Goal: Task Accomplishment & Management: Manage account settings

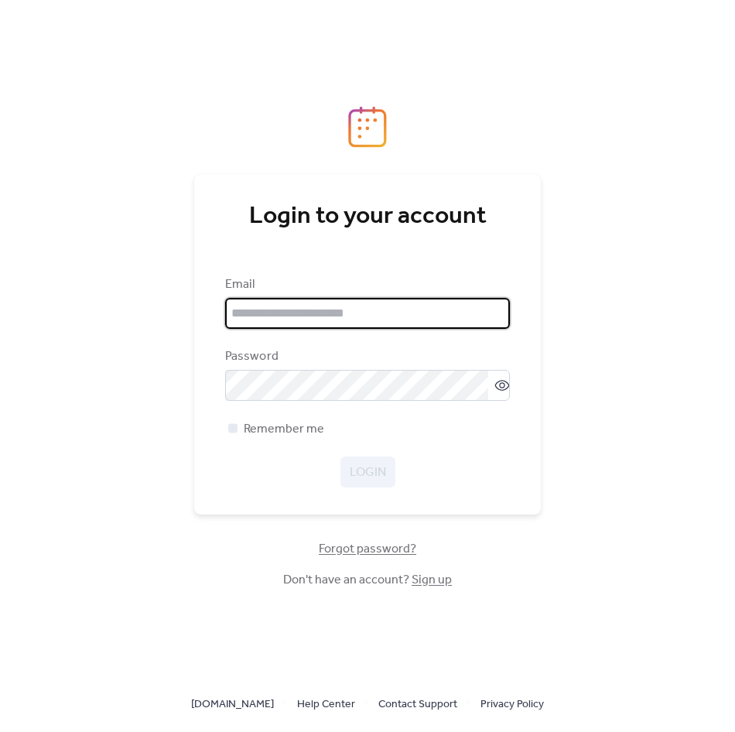
type input "**********"
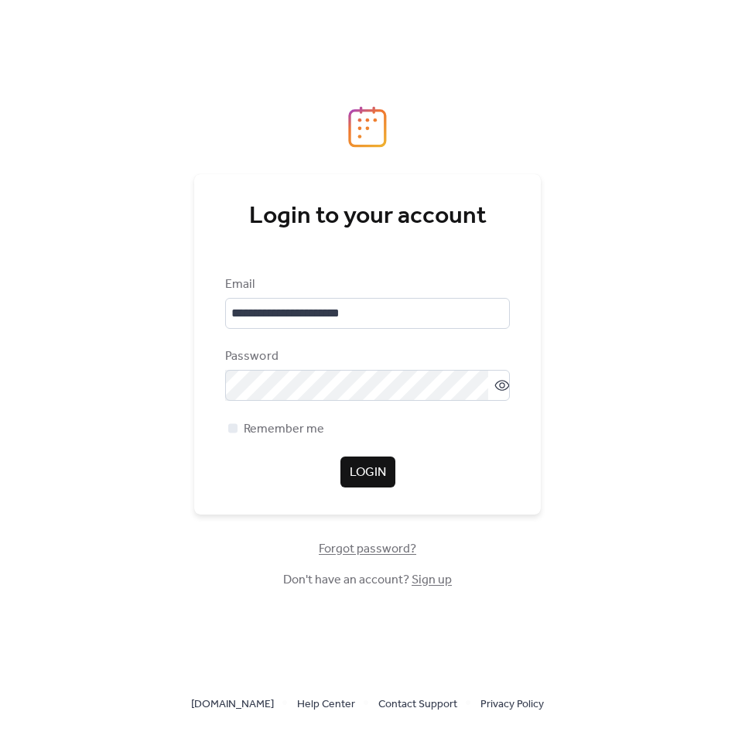
click at [360, 482] on span "Login" at bounding box center [368, 473] width 36 height 19
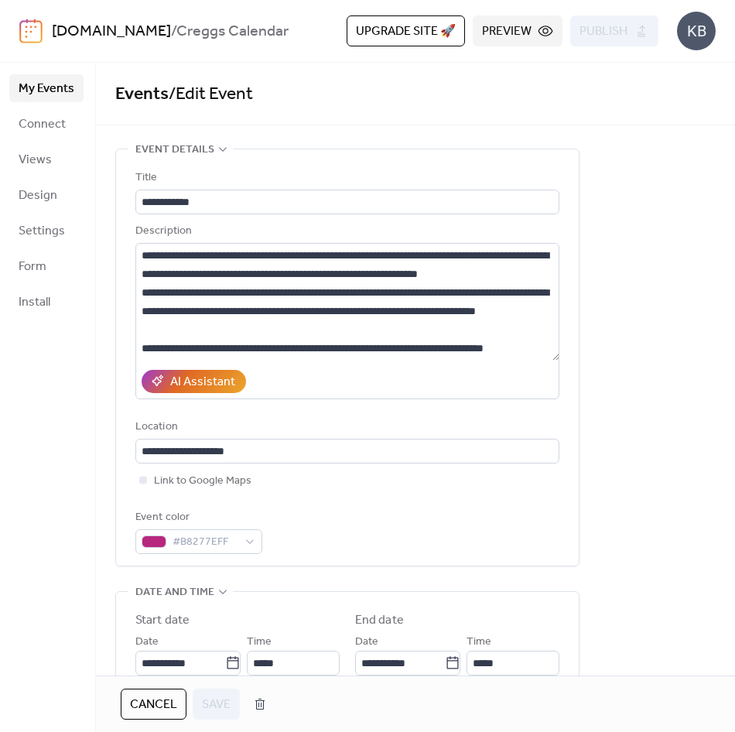
click at [53, 94] on span "My Events" at bounding box center [47, 89] width 56 height 19
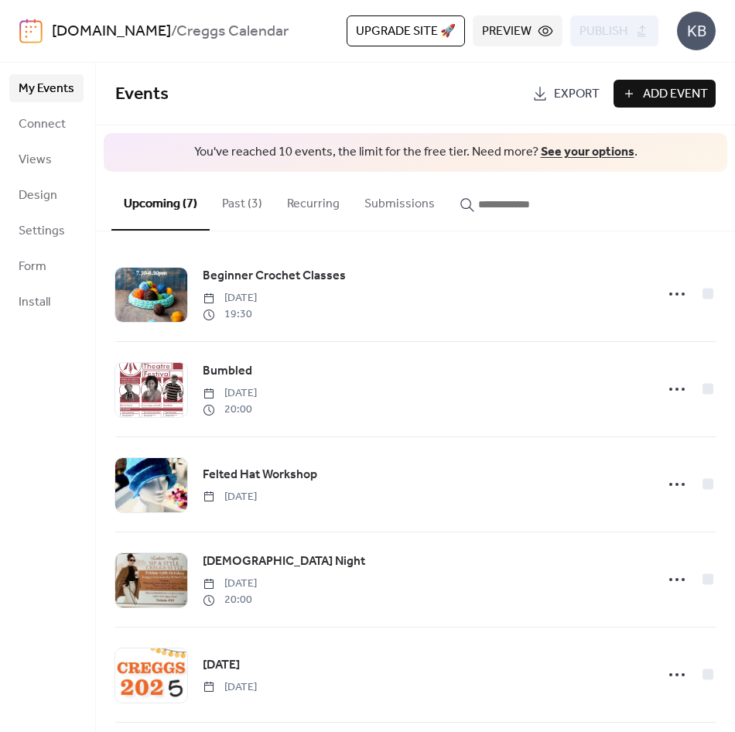
click at [232, 210] on button "Past (3)" at bounding box center [242, 200] width 65 height 57
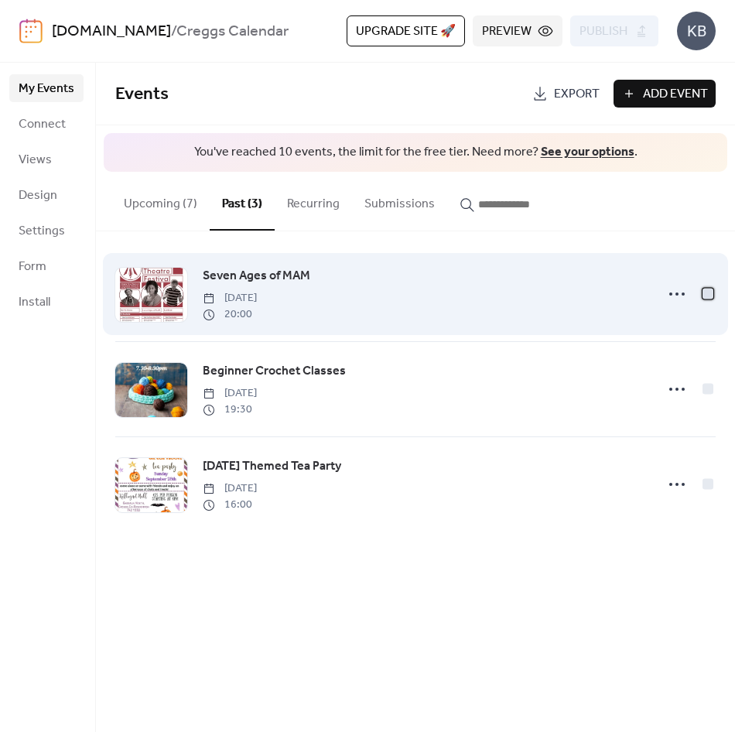
click at [709, 292] on div at bounding box center [708, 294] width 11 height 11
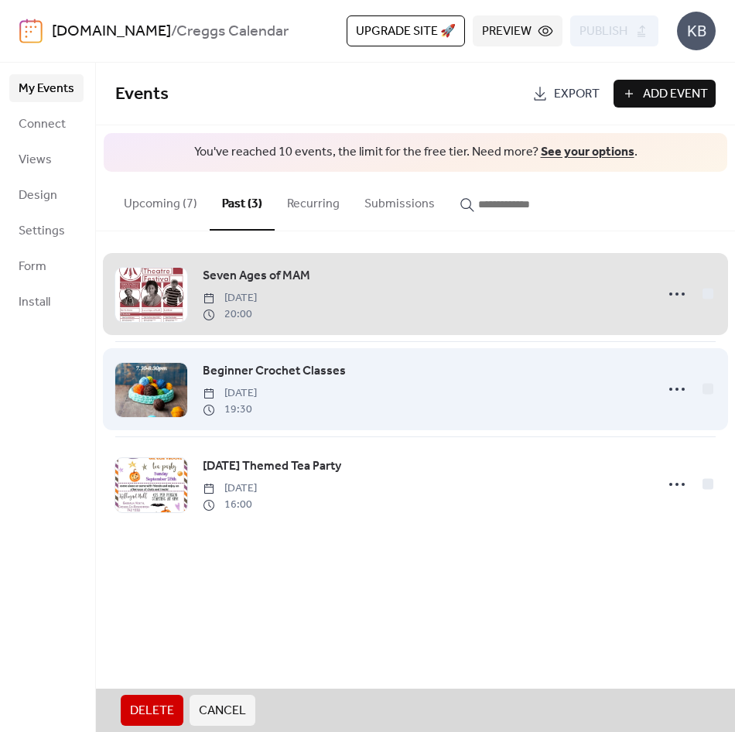
click at [707, 389] on div "Beginner Crochet Classes [DATE] 19:30" at bounding box center [415, 388] width 601 height 95
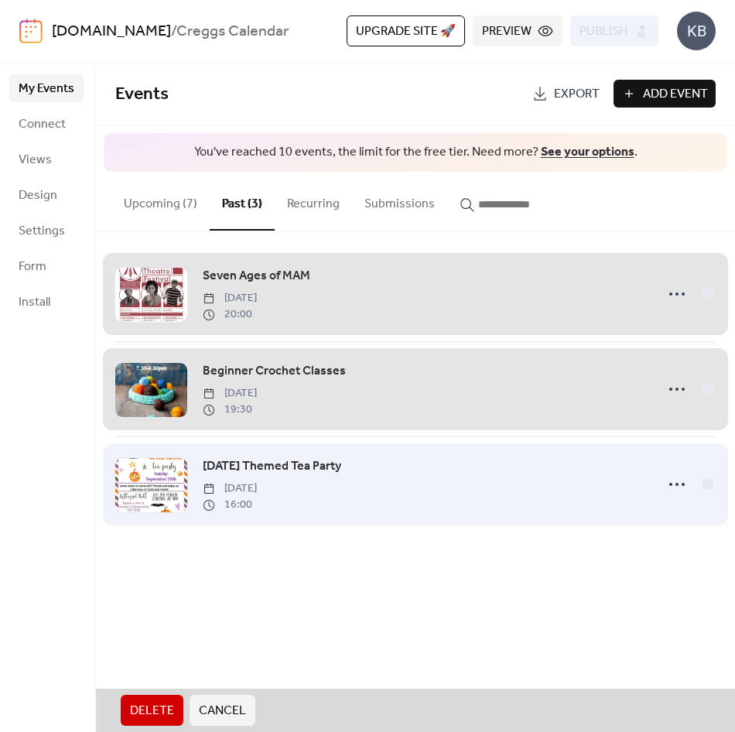
click at [711, 486] on div "[DATE] Themed Tea Party [DATE] 16:00" at bounding box center [415, 484] width 601 height 95
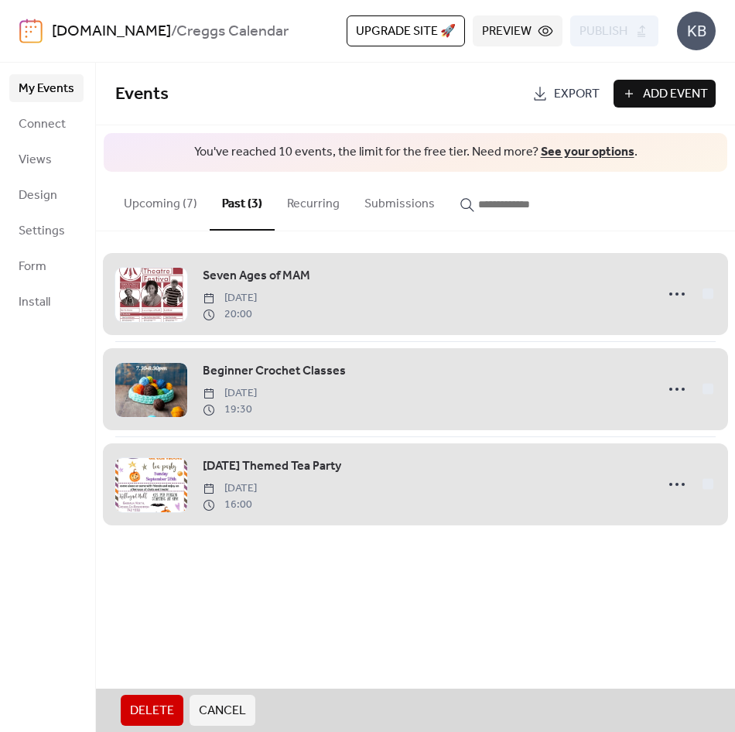
click at [153, 711] on span "Delete" at bounding box center [152, 711] width 44 height 19
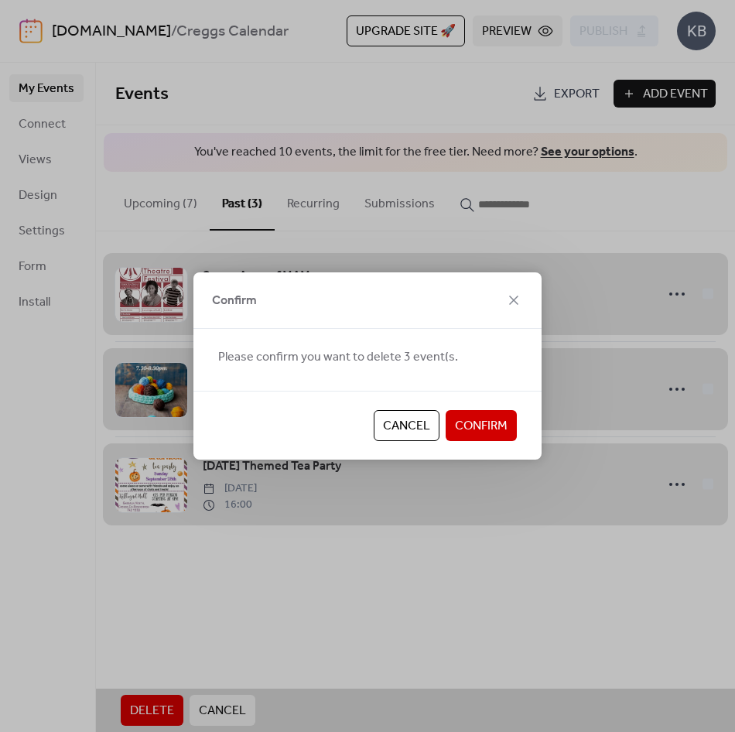
click at [494, 419] on span "Confirm" at bounding box center [481, 426] width 53 height 19
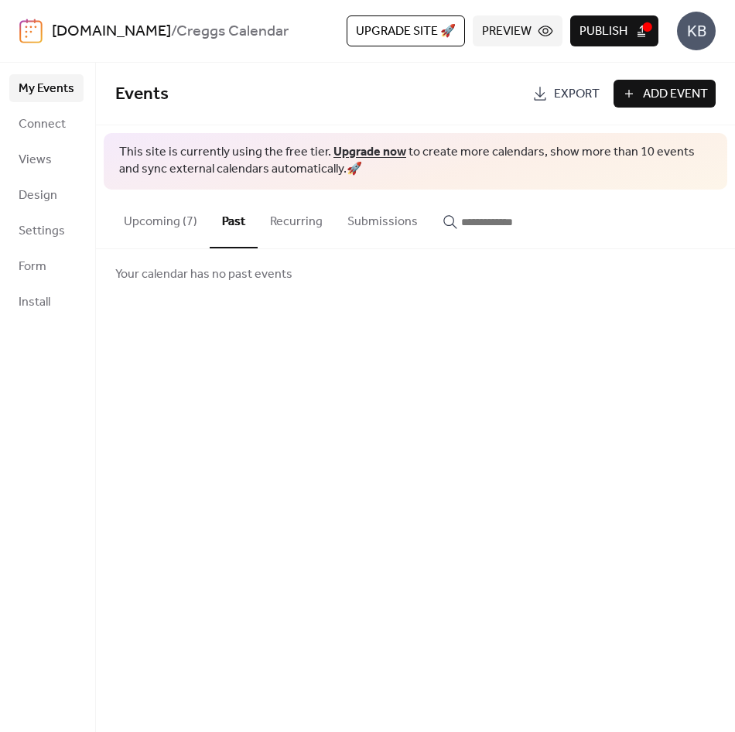
click at [167, 223] on button "Upcoming (7)" at bounding box center [160, 218] width 98 height 57
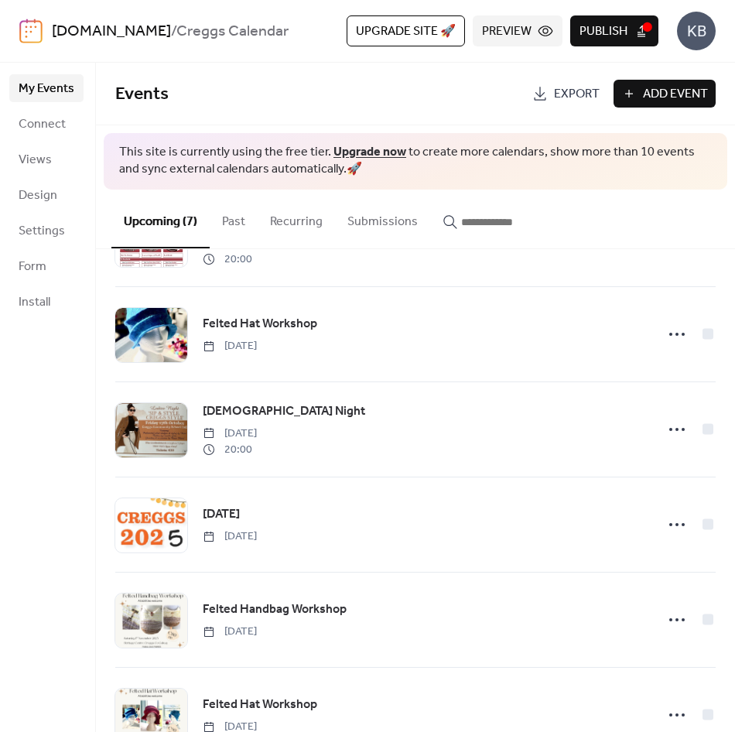
scroll to position [216, 0]
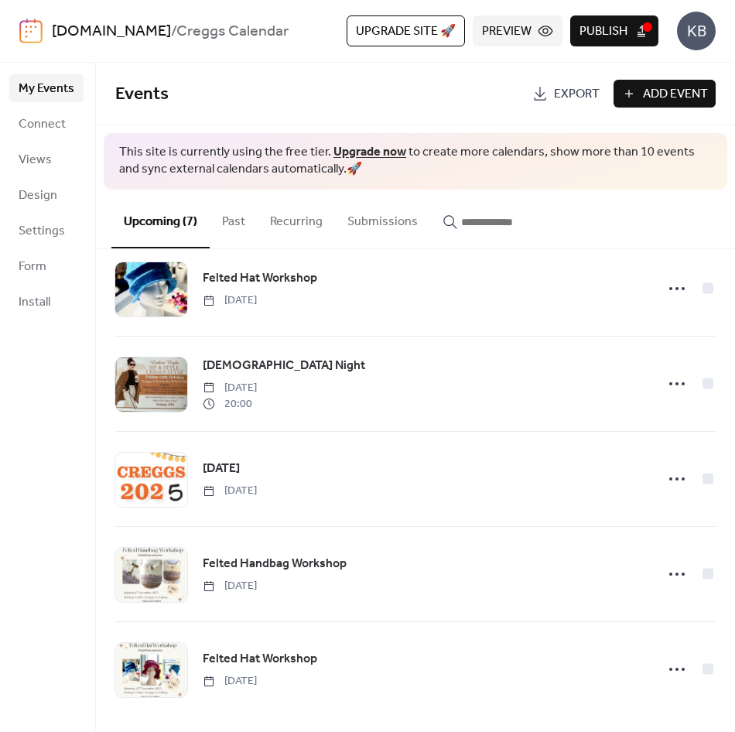
click at [53, 85] on span "My Events" at bounding box center [47, 89] width 56 height 19
click at [34, 156] on span "Views" at bounding box center [35, 160] width 33 height 19
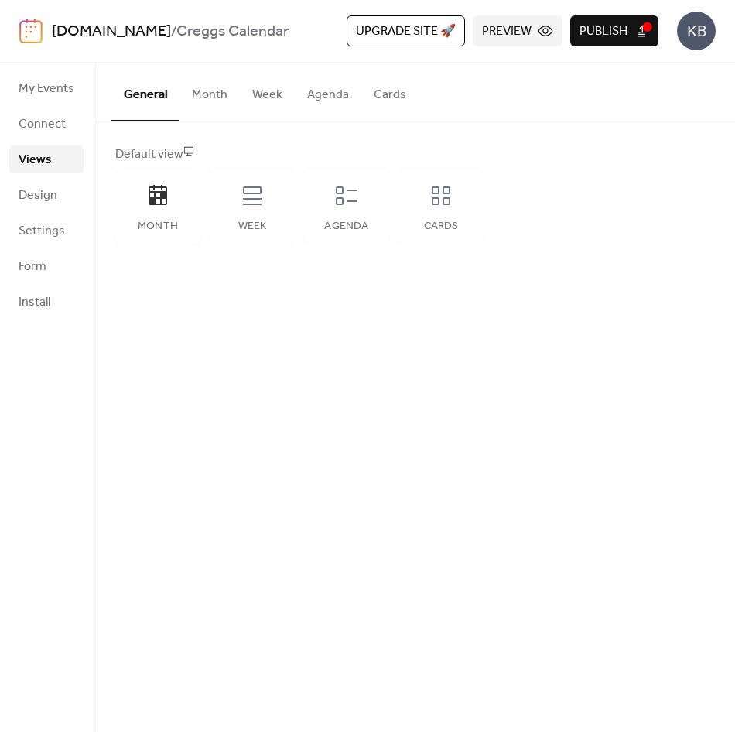
click at [207, 99] on button "Month" at bounding box center [210, 91] width 60 height 57
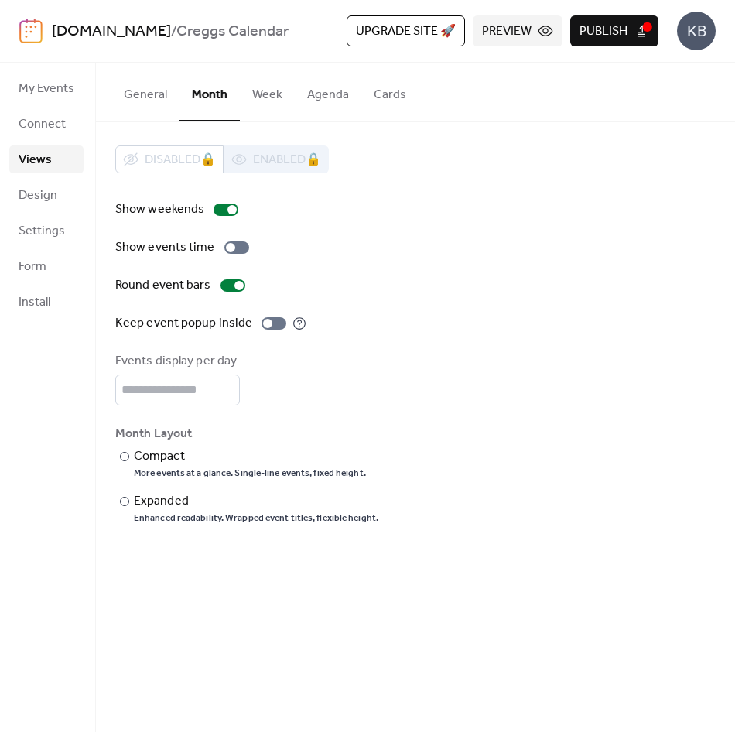
click at [261, 96] on button "Week" at bounding box center [267, 91] width 55 height 57
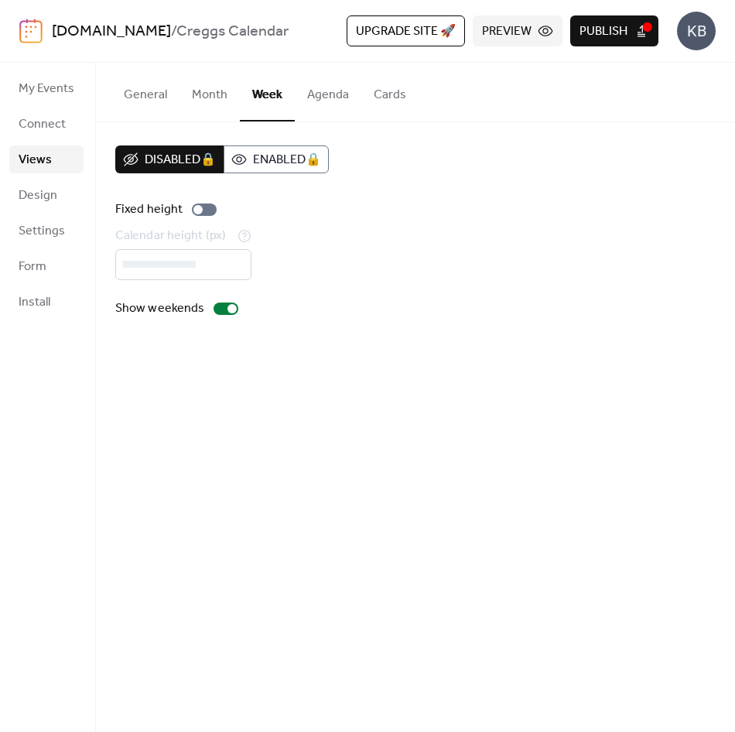
click at [317, 95] on button "Agenda" at bounding box center [328, 91] width 67 height 57
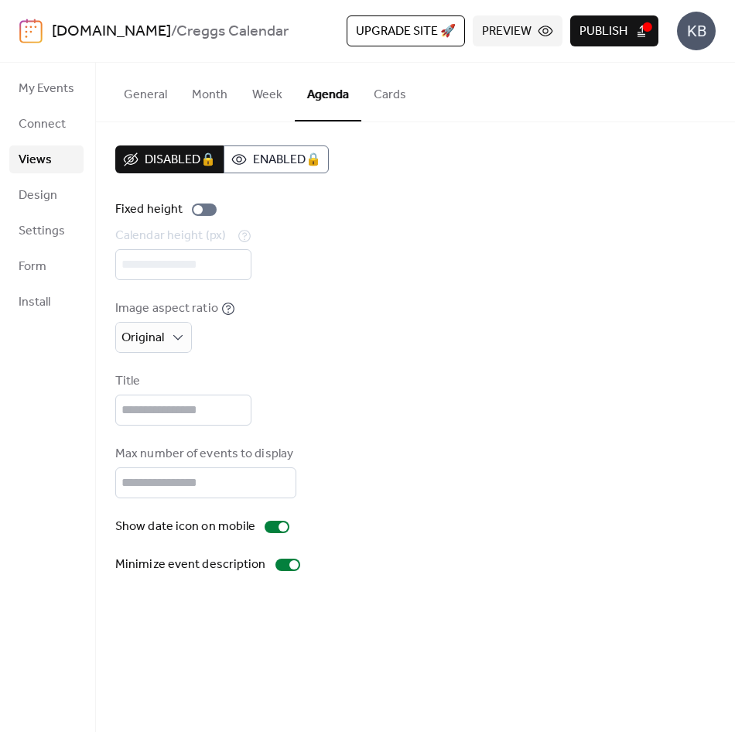
click at [381, 94] on button "Cards" at bounding box center [389, 91] width 57 height 57
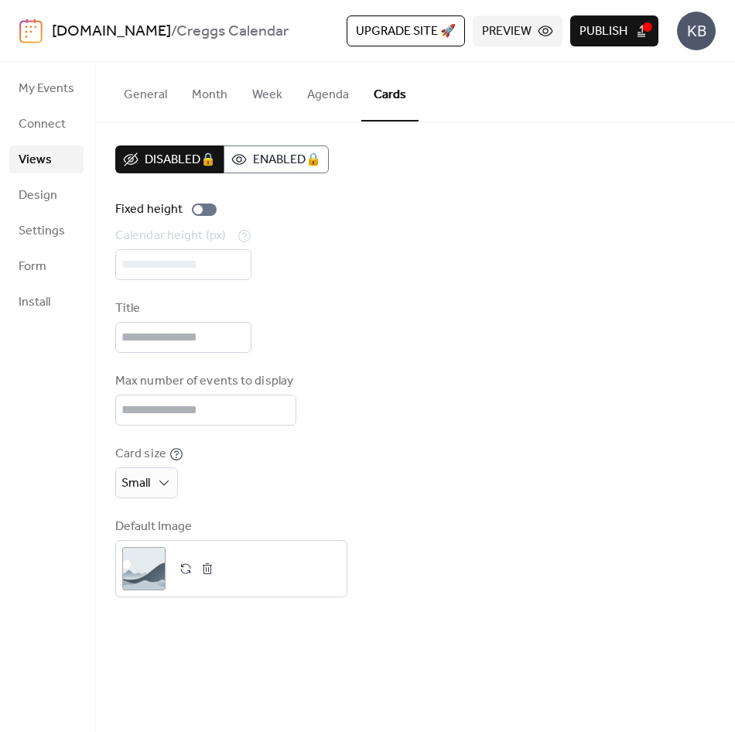
click at [29, 152] on span "Views" at bounding box center [35, 160] width 33 height 19
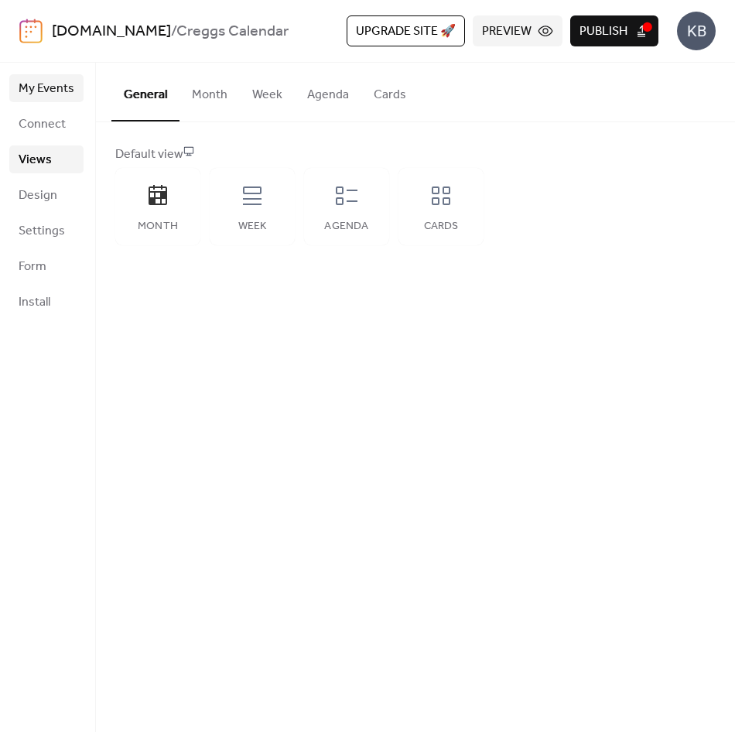
click at [43, 93] on span "My Events" at bounding box center [47, 89] width 56 height 19
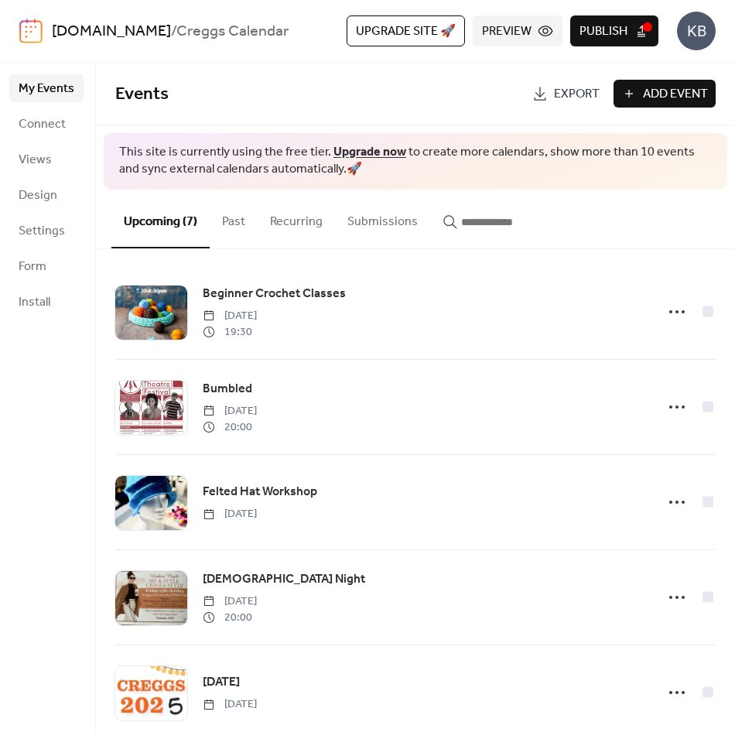
click at [143, 223] on button "Upcoming (7)" at bounding box center [160, 219] width 98 height 59
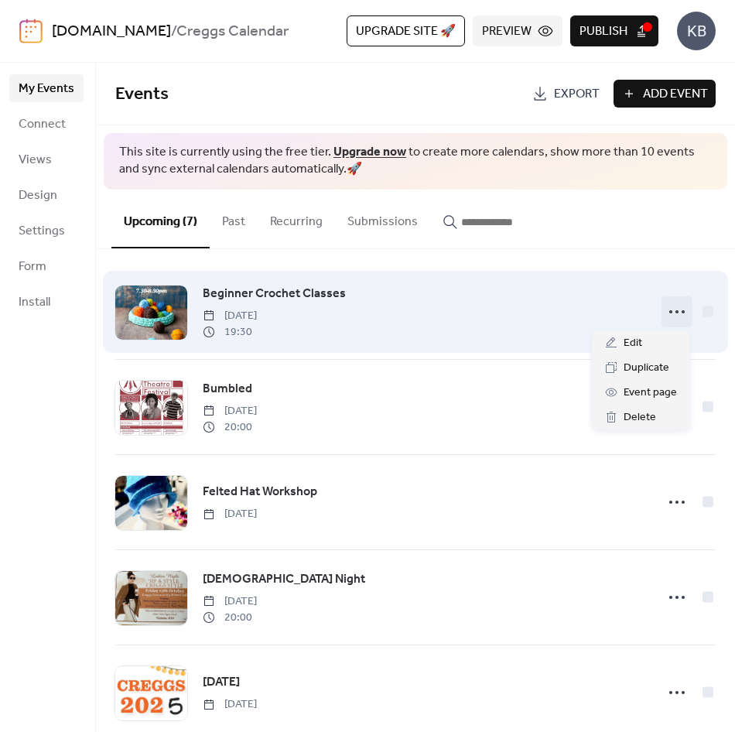
click at [666, 308] on icon at bounding box center [677, 312] width 25 height 25
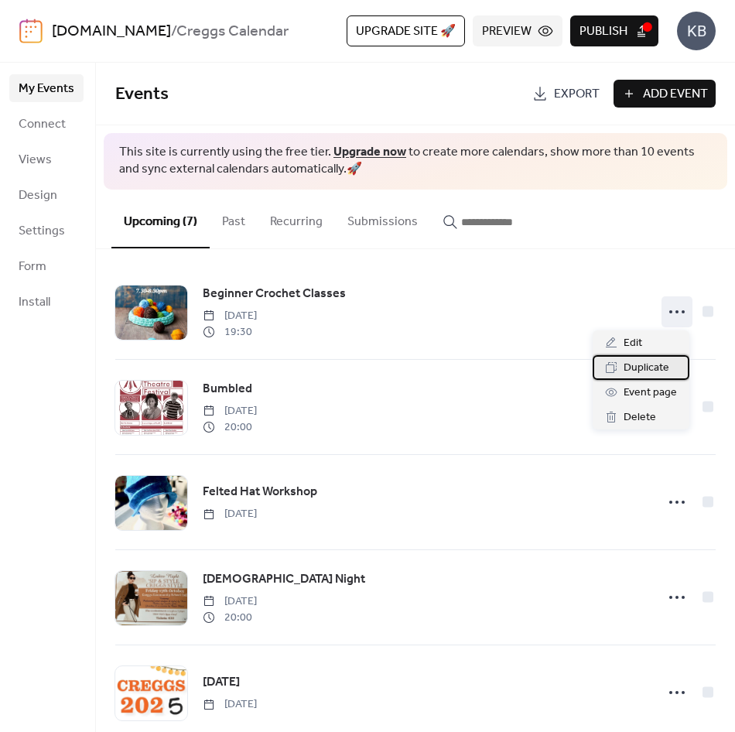
click at [644, 365] on span "Duplicate" at bounding box center [647, 368] width 46 height 19
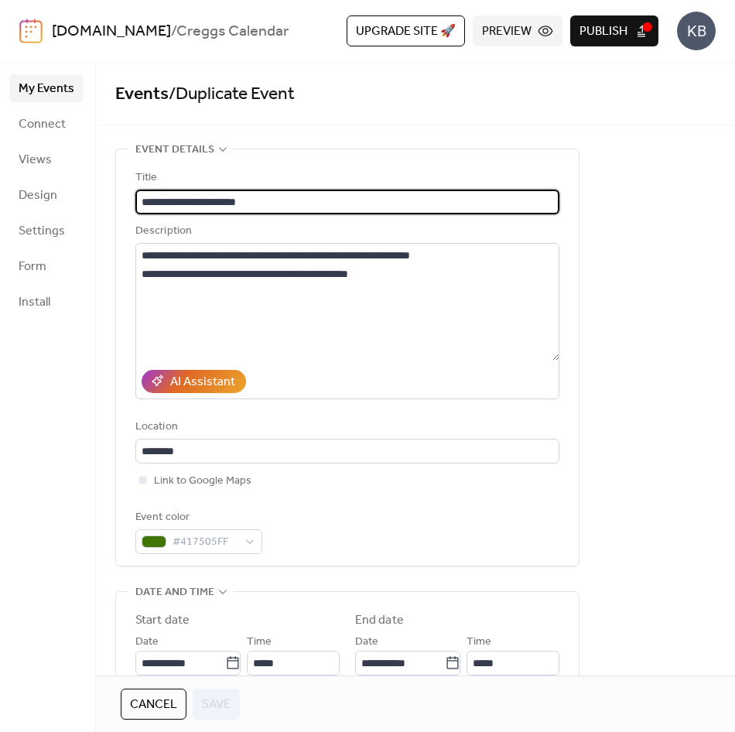
scroll to position [466, 0]
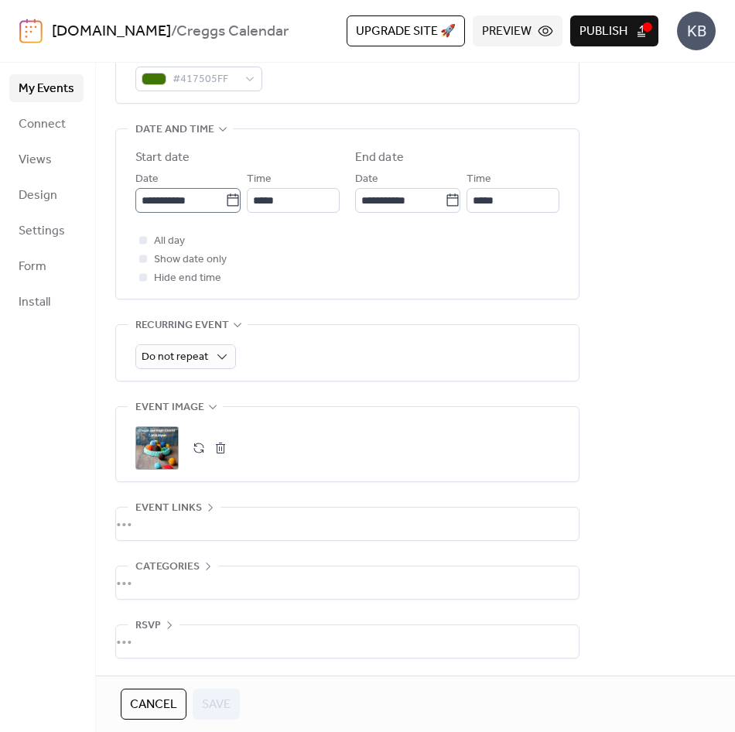
click at [230, 197] on icon at bounding box center [232, 200] width 15 height 15
click at [225, 197] on input "**********" at bounding box center [180, 200] width 90 height 25
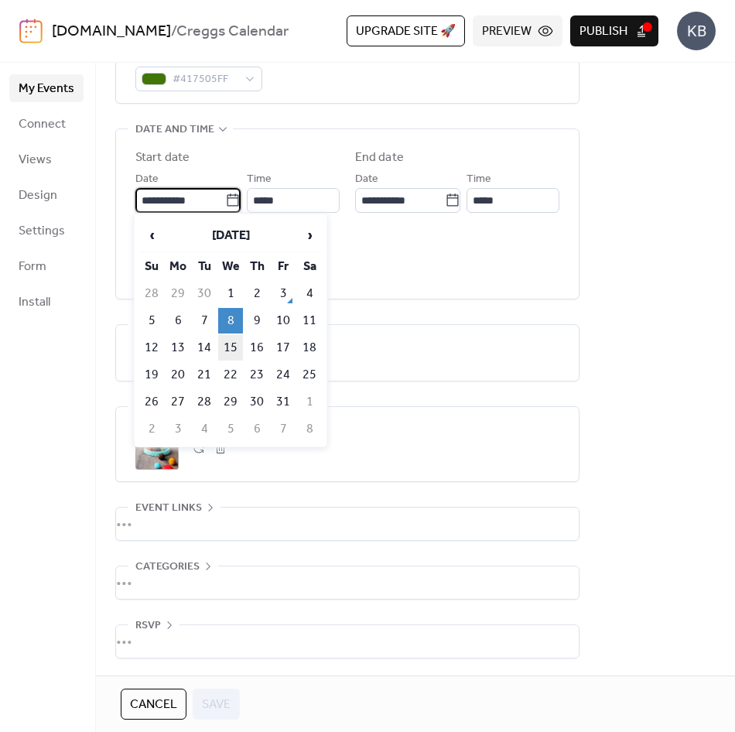
click at [231, 342] on td "15" at bounding box center [230, 348] width 25 height 26
type input "**********"
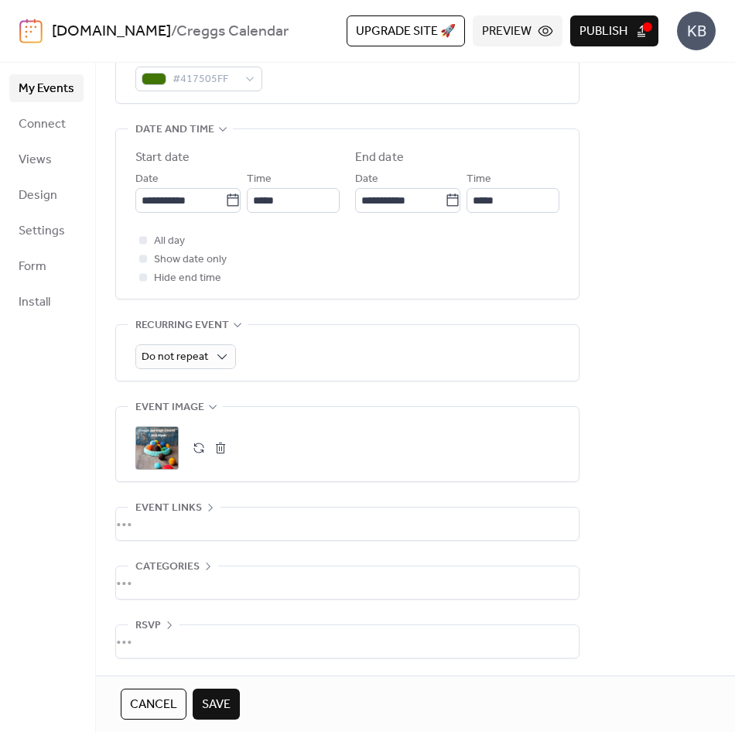
click at [209, 700] on span "Save" at bounding box center [216, 705] width 29 height 19
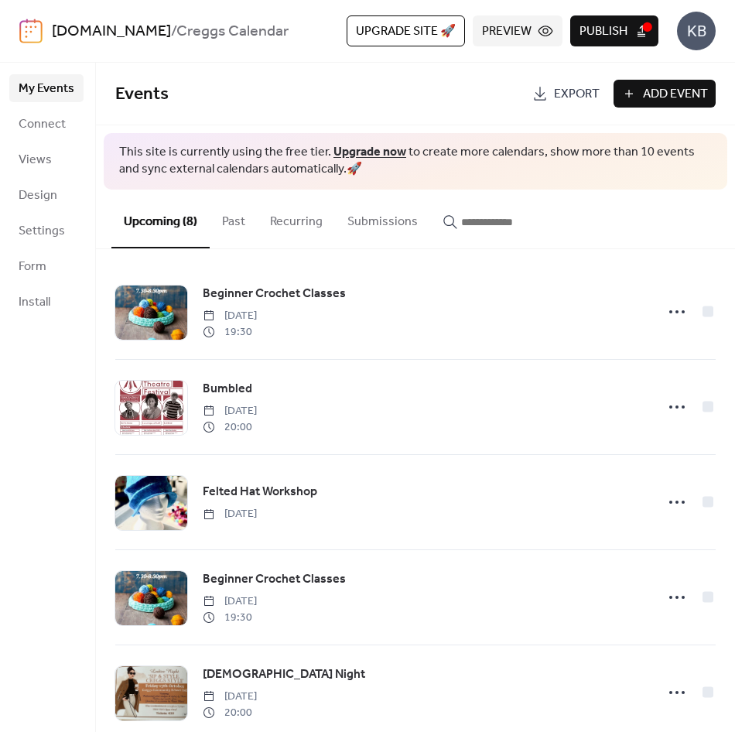
click at [620, 26] on span "Publish" at bounding box center [604, 31] width 48 height 19
